Goal: Task Accomplishment & Management: Complete application form

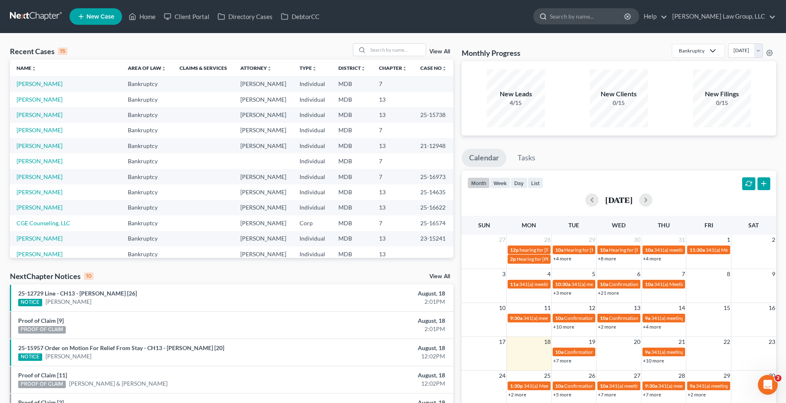
click at [596, 21] on input "search" at bounding box center [587, 16] width 76 height 15
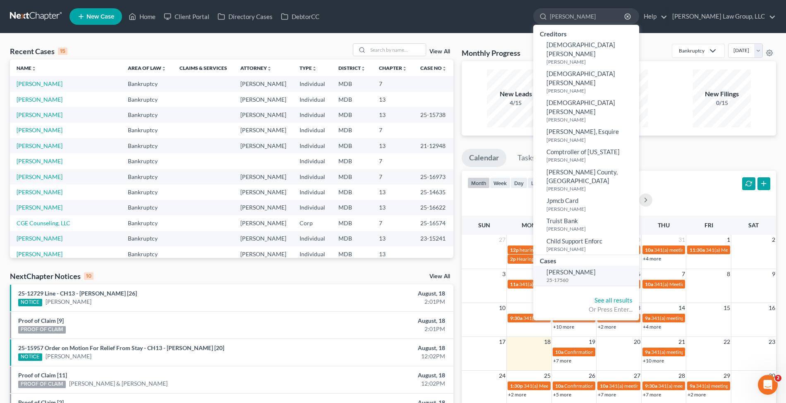
type input "[PERSON_NAME]"
click at [598, 277] on small "25-17560" at bounding box center [591, 280] width 91 height 7
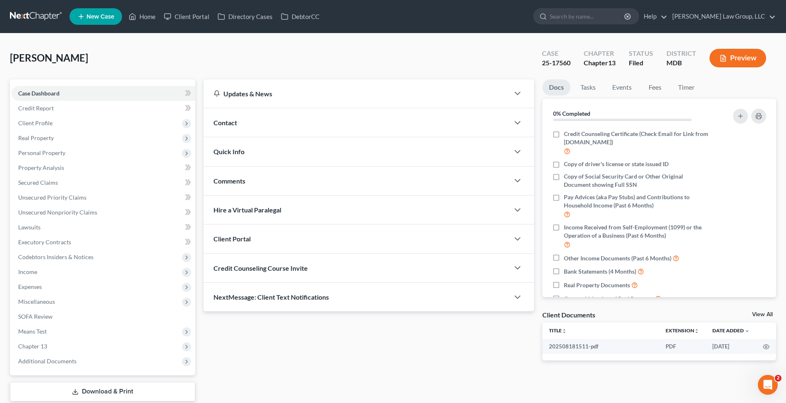
click at [277, 260] on div "Credit Counseling Course Invite" at bounding box center [356, 268] width 306 height 29
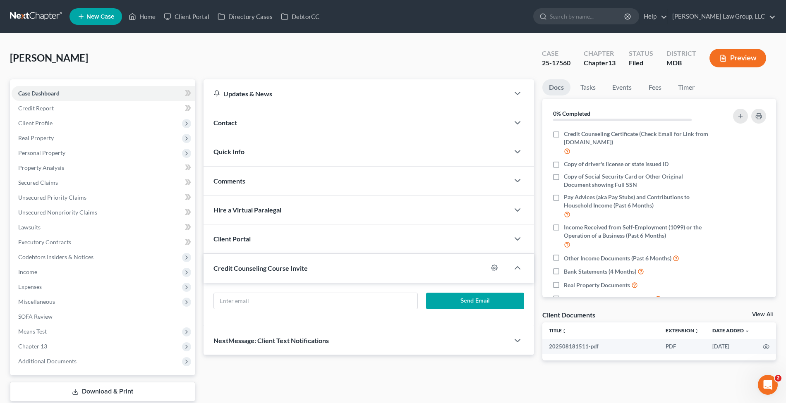
click at [377, 242] on div "Client Portal" at bounding box center [356, 239] width 306 height 29
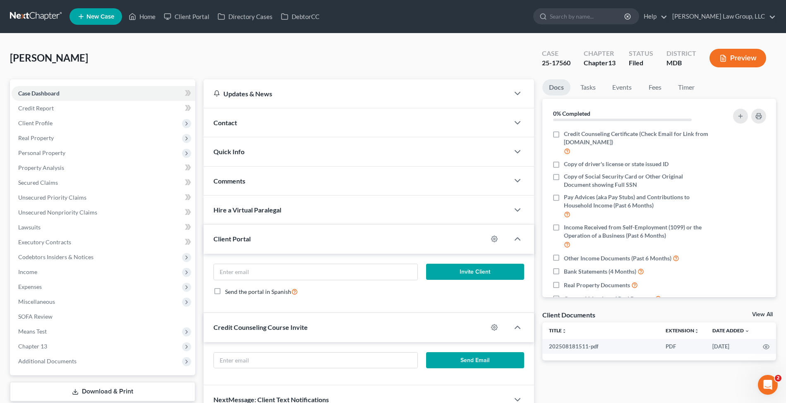
click at [396, 283] on form "Invite Client Send the portal in Spanish" at bounding box center [368, 283] width 319 height 39
click at [396, 275] on input "email" at bounding box center [315, 272] width 203 height 16
click at [405, 272] on input "email" at bounding box center [315, 272] width 203 height 16
click at [342, 122] on div "Contact" at bounding box center [356, 122] width 306 height 29
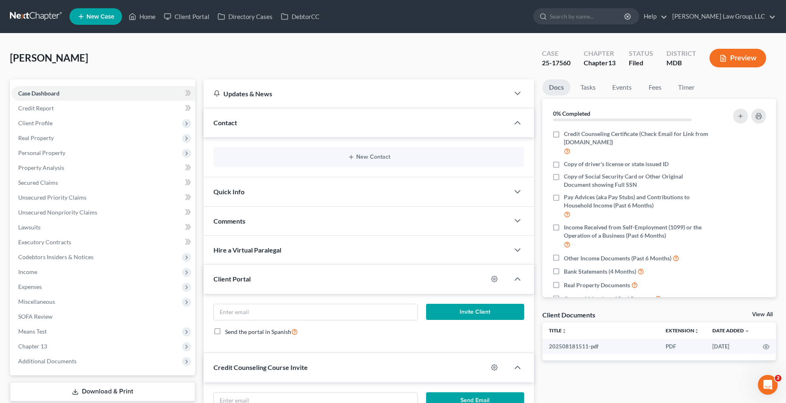
click at [327, 160] on div "New Contact" at bounding box center [368, 157] width 311 height 20
click at [337, 154] on button "New Contact" at bounding box center [368, 157] width 297 height 7
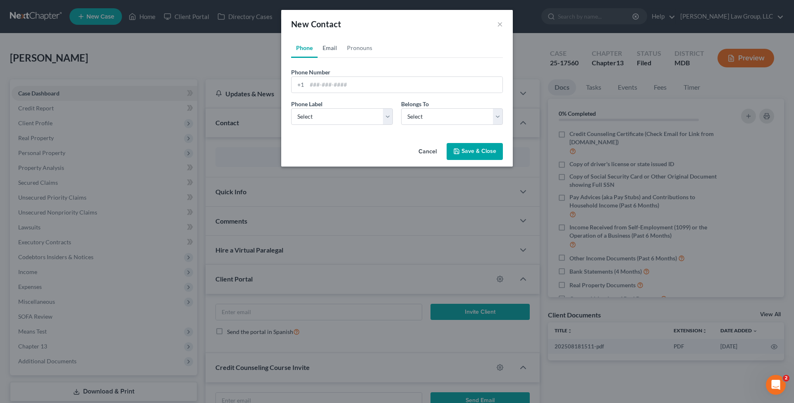
click at [334, 44] on link "Email" at bounding box center [330, 48] width 24 height 20
click at [356, 86] on input "email" at bounding box center [405, 85] width 196 height 16
paste input "[EMAIL_ADDRESS][DOMAIN_NAME]"
type input "[EMAIL_ADDRESS][DOMAIN_NAME]"
click at [352, 125] on div "Email Label Select Home Work Other Belongs To * Select Client Other" at bounding box center [397, 116] width 220 height 32
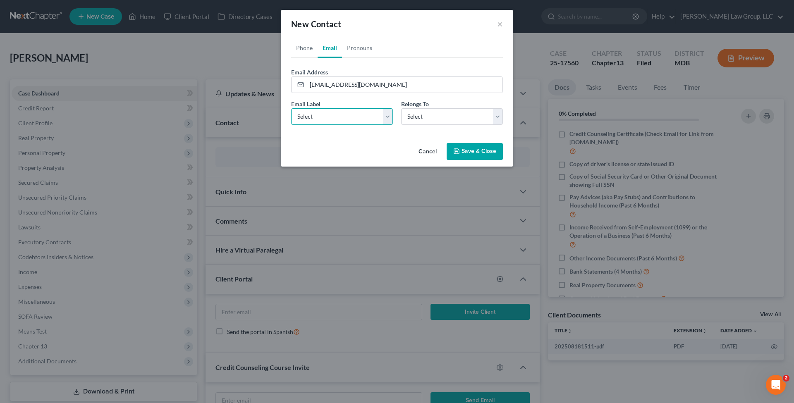
click at [357, 116] on select "Select Home Work Other" at bounding box center [342, 116] width 102 height 17
select select "0"
click at [291, 108] on select "Select Home Work Other" at bounding box center [342, 116] width 102 height 17
click at [444, 114] on select "Select Client Other" at bounding box center [452, 116] width 102 height 17
select select "0"
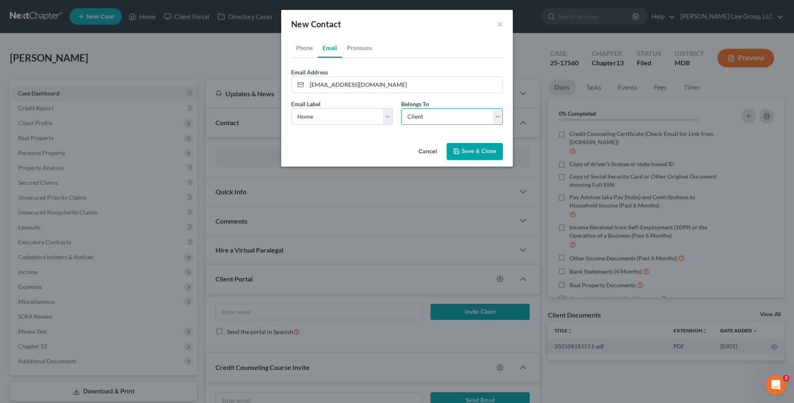
click at [401, 108] on select "Select Client Other" at bounding box center [452, 116] width 102 height 17
click at [309, 49] on link "Phone" at bounding box center [304, 48] width 26 height 20
click at [331, 84] on input "tel" at bounding box center [405, 85] width 196 height 16
paste input "[PHONE_NUMBER]"
type input "[PHONE_NUMBER]"
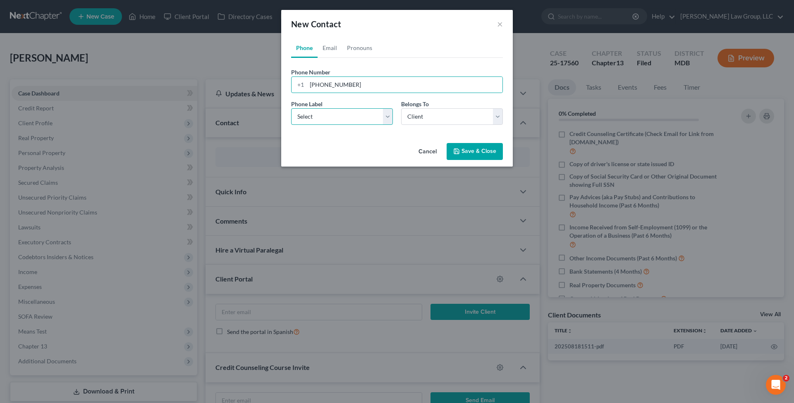
click at [360, 117] on select "Select Mobile Home Work Other" at bounding box center [342, 116] width 102 height 17
select select "0"
click at [291, 108] on select "Select Mobile Home Work Other" at bounding box center [342, 116] width 102 height 17
click at [485, 152] on button "Save & Close" at bounding box center [475, 151] width 56 height 17
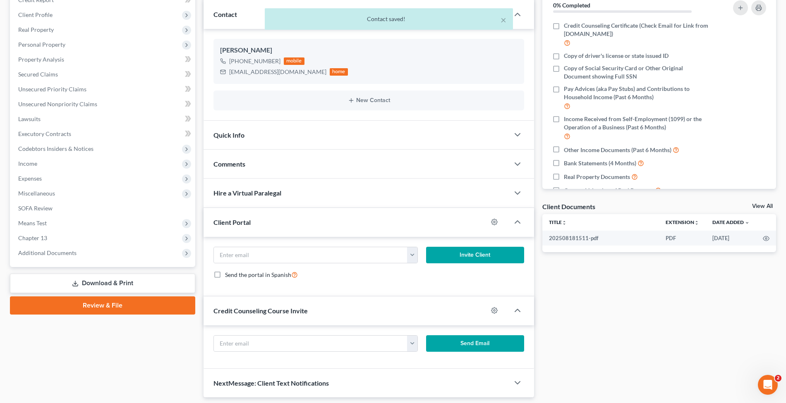
scroll to position [110, 0]
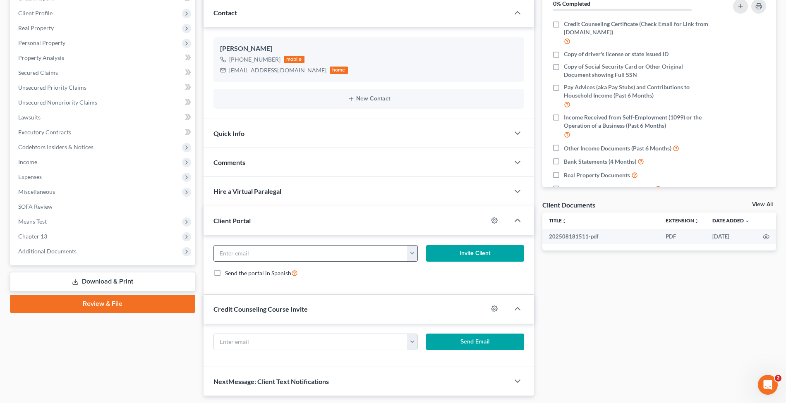
click at [415, 255] on button "button" at bounding box center [412, 254] width 10 height 16
drag, startPoint x: 429, startPoint y: 272, endPoint x: 426, endPoint y: 277, distance: 6.5
click at [429, 272] on link "[EMAIL_ADDRESS][DOMAIN_NAME]" at bounding box center [463, 272] width 113 height 14
type input "[EMAIL_ADDRESS][DOMAIN_NAME]"
click at [412, 343] on button "button" at bounding box center [412, 342] width 10 height 16
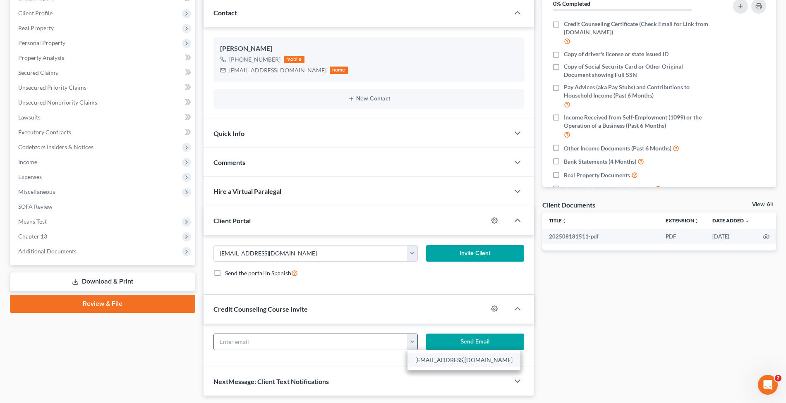
click at [420, 357] on link "[EMAIL_ADDRESS][DOMAIN_NAME]" at bounding box center [463, 360] width 113 height 14
type input "[EMAIL_ADDRESS][DOMAIN_NAME]"
click at [469, 252] on button "Invite Client" at bounding box center [475, 253] width 98 height 17
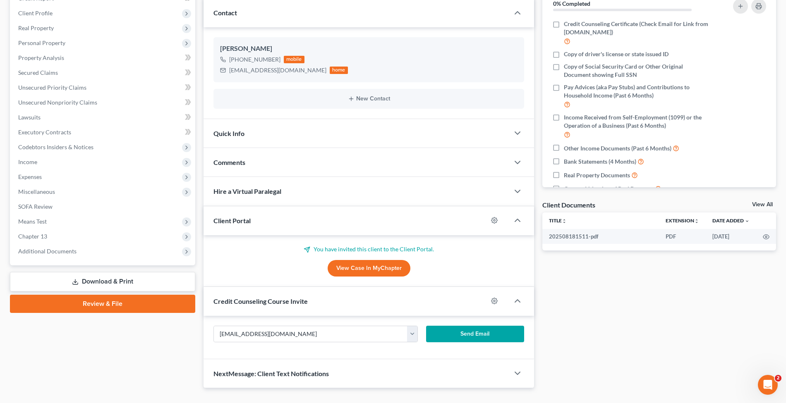
click at [477, 329] on button "Send Email" at bounding box center [475, 334] width 98 height 17
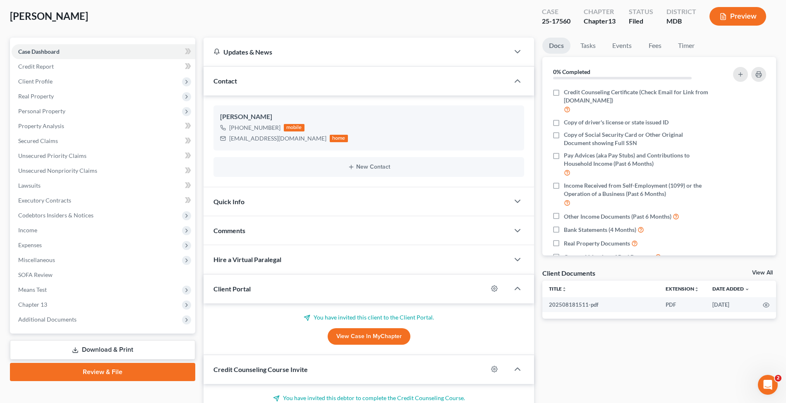
scroll to position [0, 0]
